Goal: Book appointment/travel/reservation

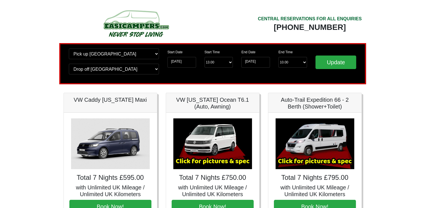
click at [156, 52] on select "Change pick up location? Pick up Edinburgh Birmingham Airport Blackburn Lancash…" at bounding box center [114, 53] width 90 height 11
select select "PRE1"
click at [69, 48] on select "Change pick up location? Pick up Edinburgh Birmingham Airport Blackburn Lancash…" at bounding box center [114, 53] width 90 height 11
click at [155, 67] on select "Change drop off location? Drop off Edinburgh Birmingham Airport Blackburn Lanca…" at bounding box center [114, 69] width 90 height 11
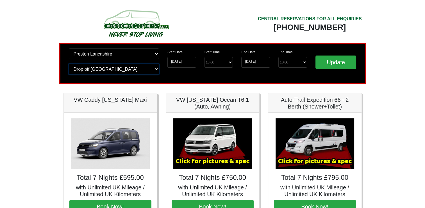
select select "PRE1"
click at [69, 64] on select "Change drop off location? Drop off Edinburgh Birmingham Airport Blackburn Lanca…" at bounding box center [114, 69] width 90 height 11
click at [330, 61] on input "Update" at bounding box center [336, 61] width 41 height 13
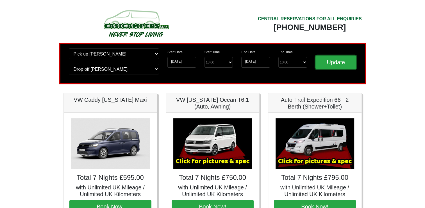
click at [330, 61] on input "Update" at bounding box center [336, 61] width 41 height 13
